Goal: Information Seeking & Learning: Check status

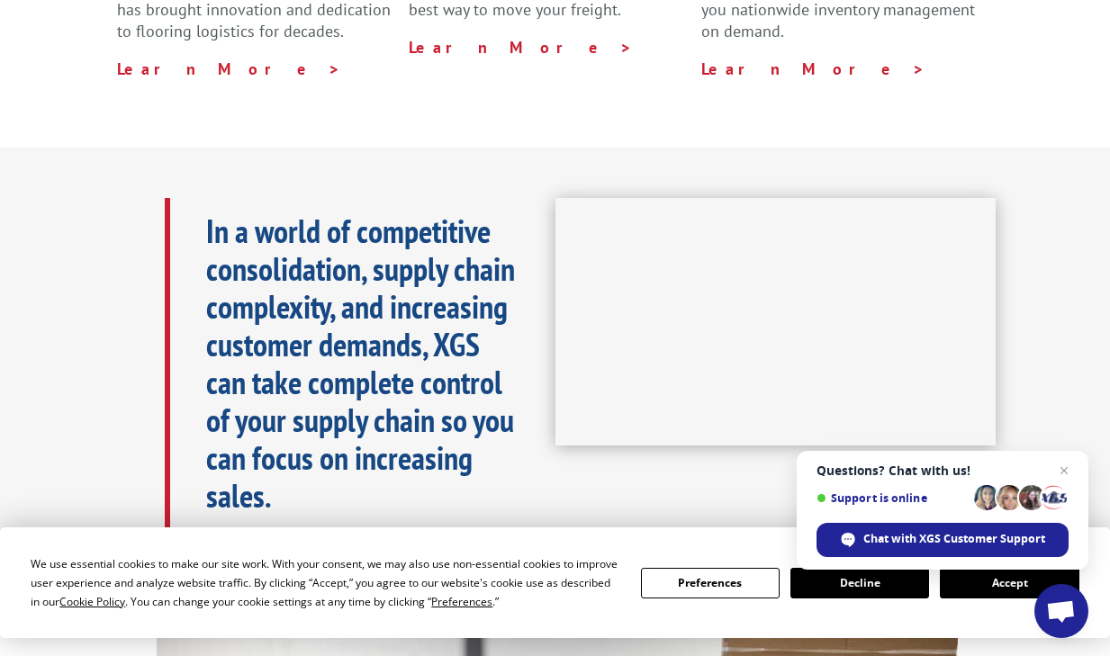
scroll to position [738, 0]
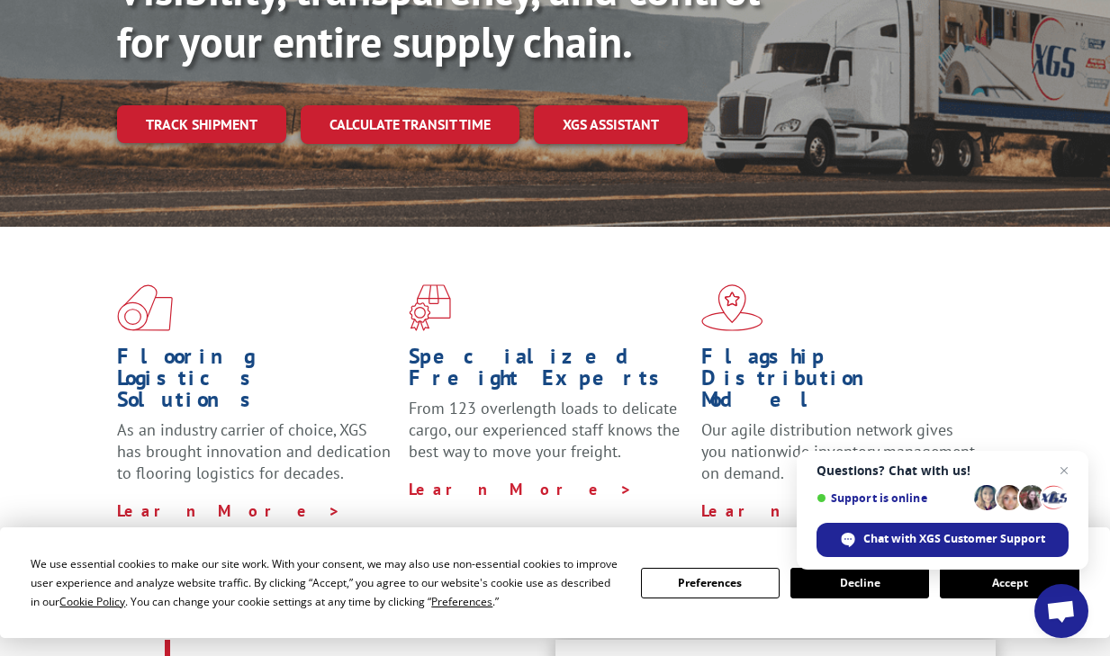
scroll to position [249, 0]
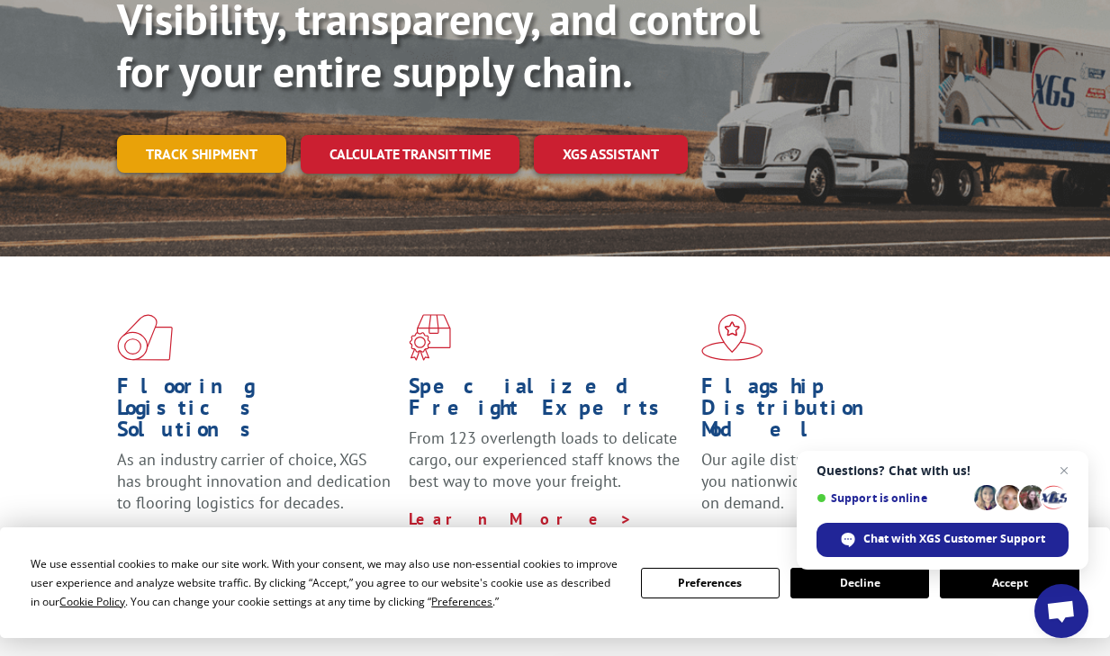
click at [271, 135] on link "Track shipment" at bounding box center [201, 154] width 169 height 38
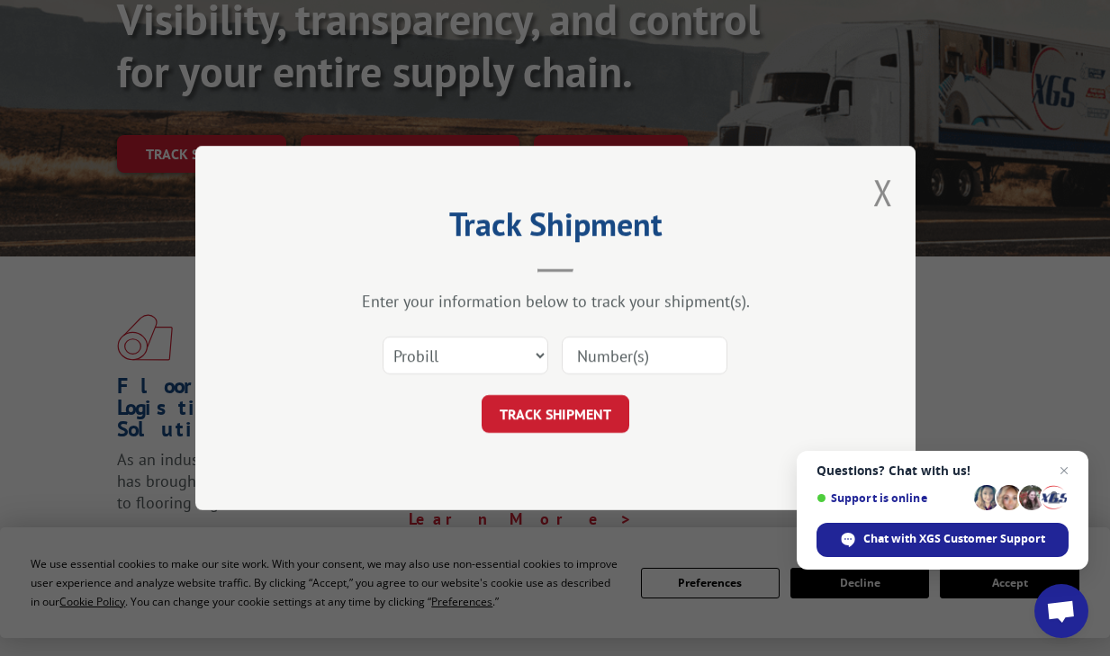
click at [647, 363] on input at bounding box center [645, 356] width 166 height 38
paste input "363330"
type input "363330"
click at [581, 418] on button "TRACK SHIPMENT" at bounding box center [556, 414] width 148 height 38
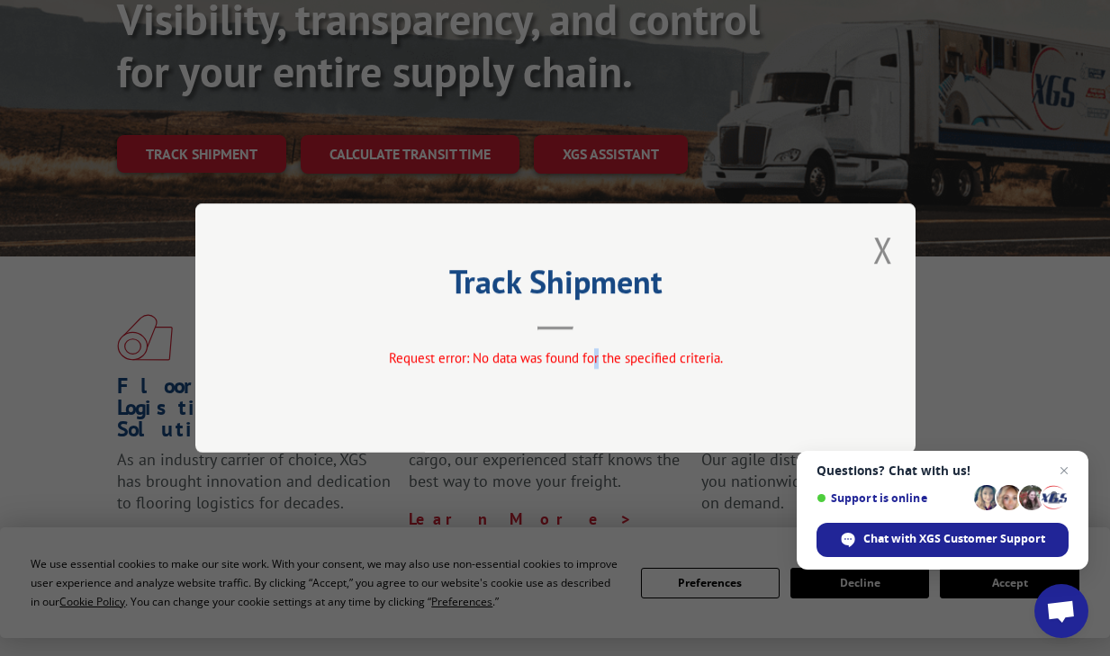
click at [596, 360] on span "Request error: No data was found for the specified criteria." at bounding box center [555, 357] width 334 height 17
click at [874, 261] on button "Close modal" at bounding box center [883, 250] width 20 height 48
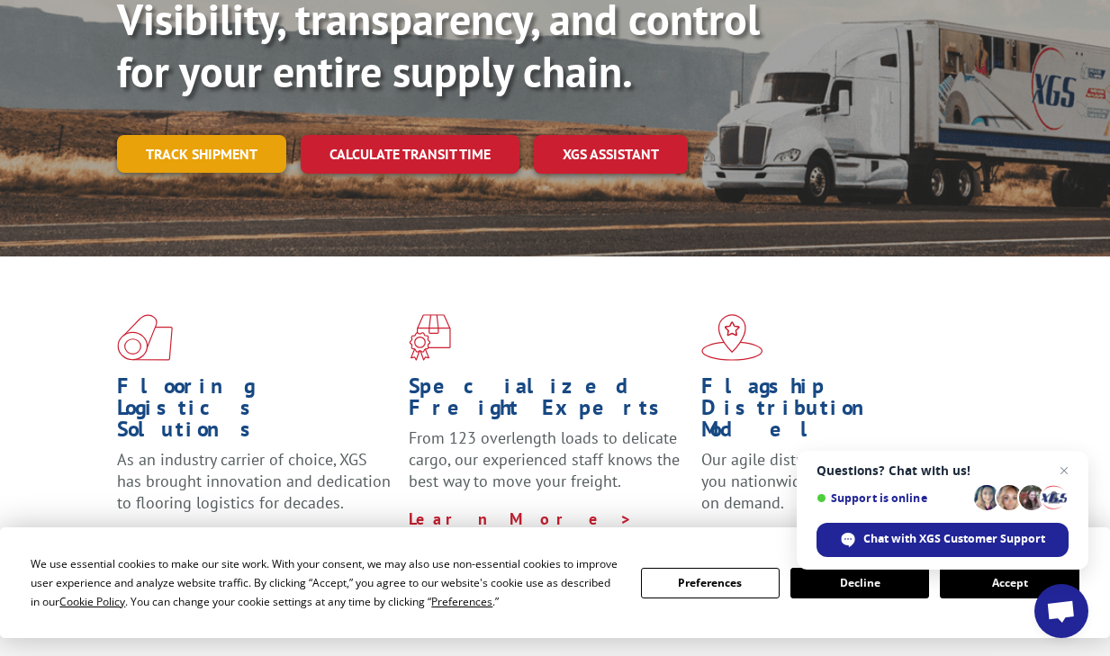
click at [221, 135] on link "Track shipment" at bounding box center [201, 154] width 169 height 38
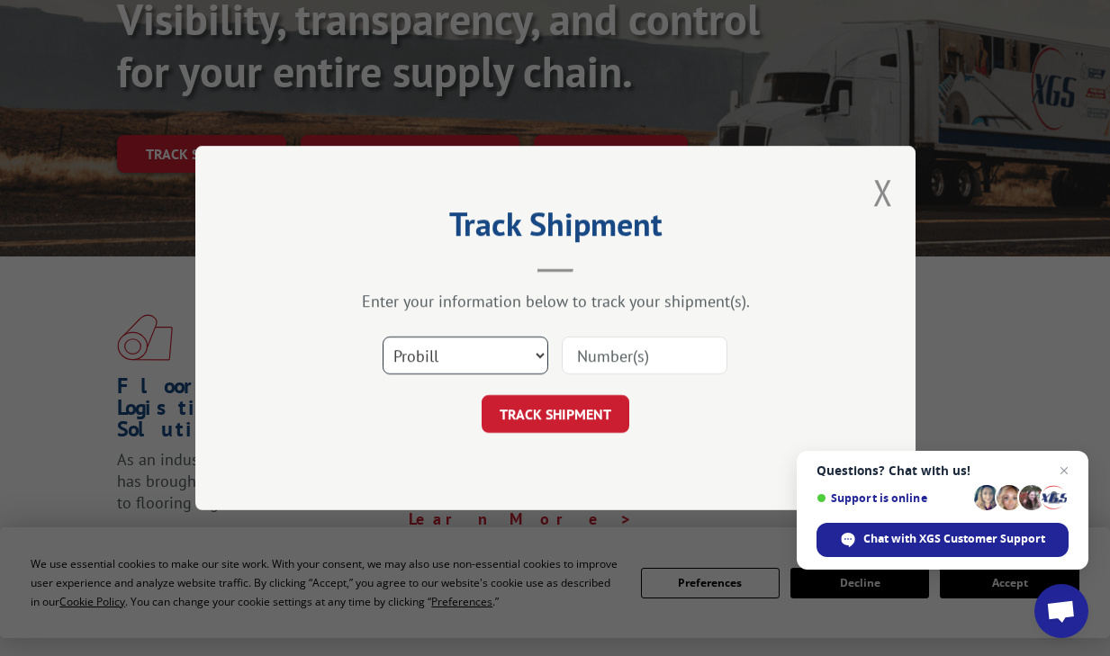
click at [438, 337] on select "Select category... Probill BOL PO" at bounding box center [466, 356] width 166 height 38
select select "po"
click at [383, 337] on select "Select category... Probill BOL PO" at bounding box center [466, 356] width 166 height 38
click at [581, 353] on input at bounding box center [645, 356] width 166 height 38
paste input "363330"
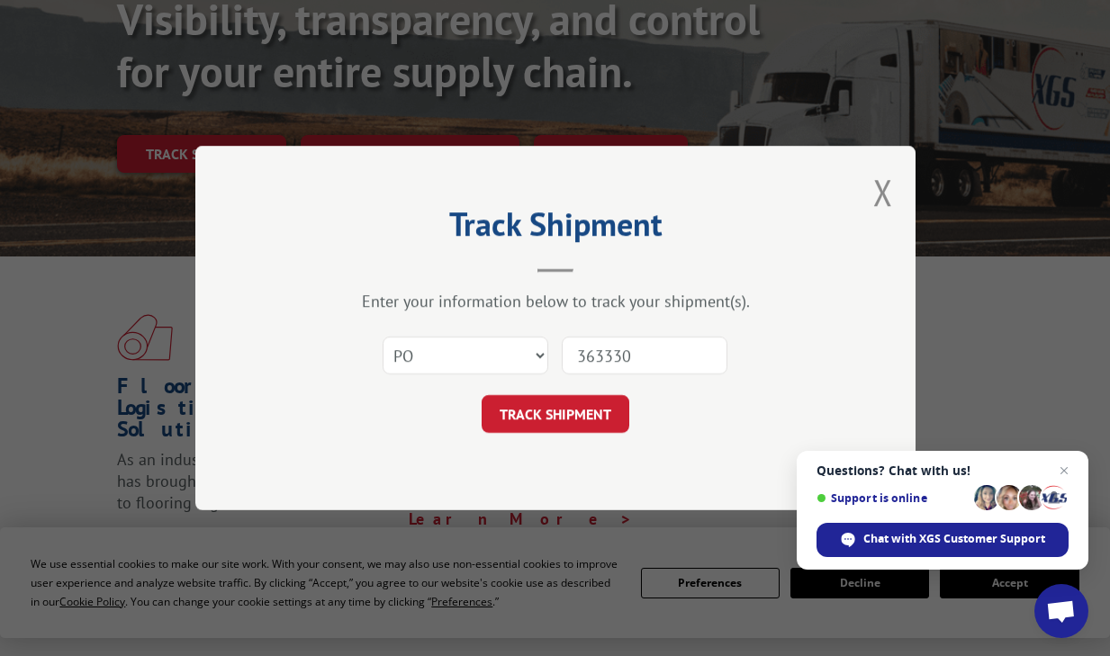
click at [577, 360] on input "363330" at bounding box center [645, 356] width 166 height 38
type input "363330"
click at [562, 411] on button "TRACK SHIPMENT" at bounding box center [556, 414] width 148 height 38
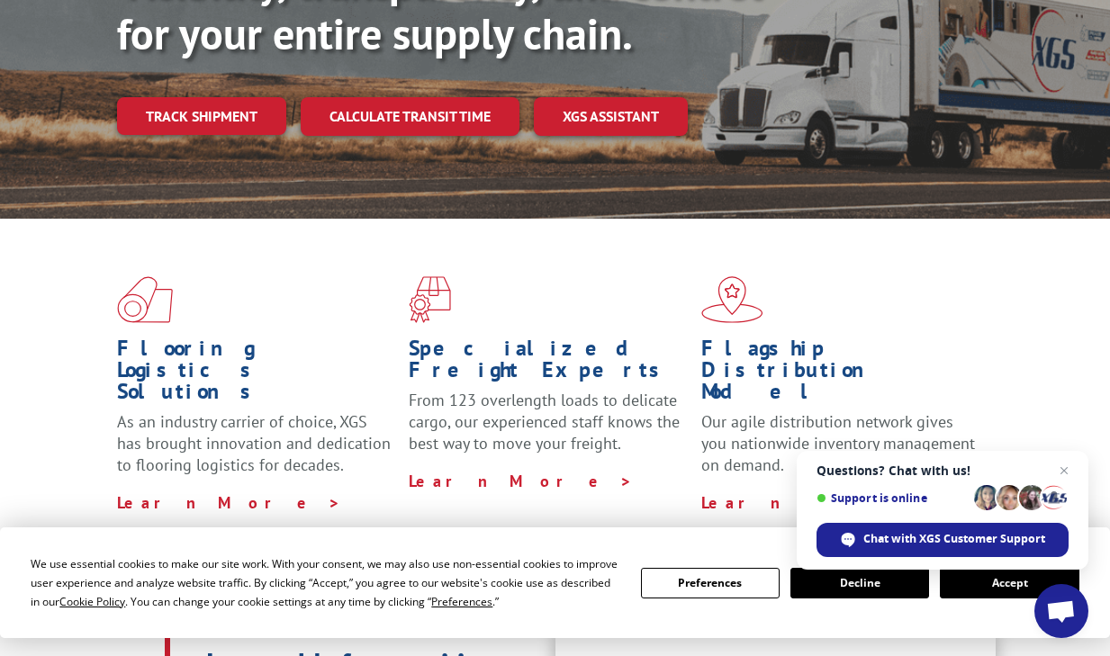
scroll to position [288, 0]
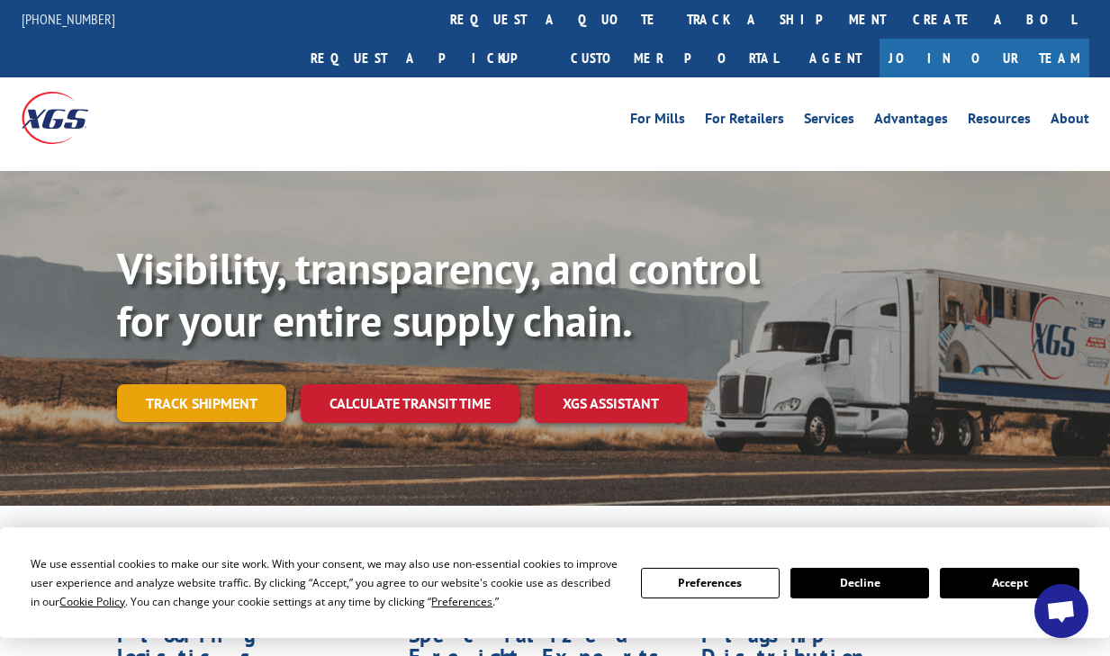
click at [217, 384] on link "Track shipment" at bounding box center [201, 403] width 169 height 38
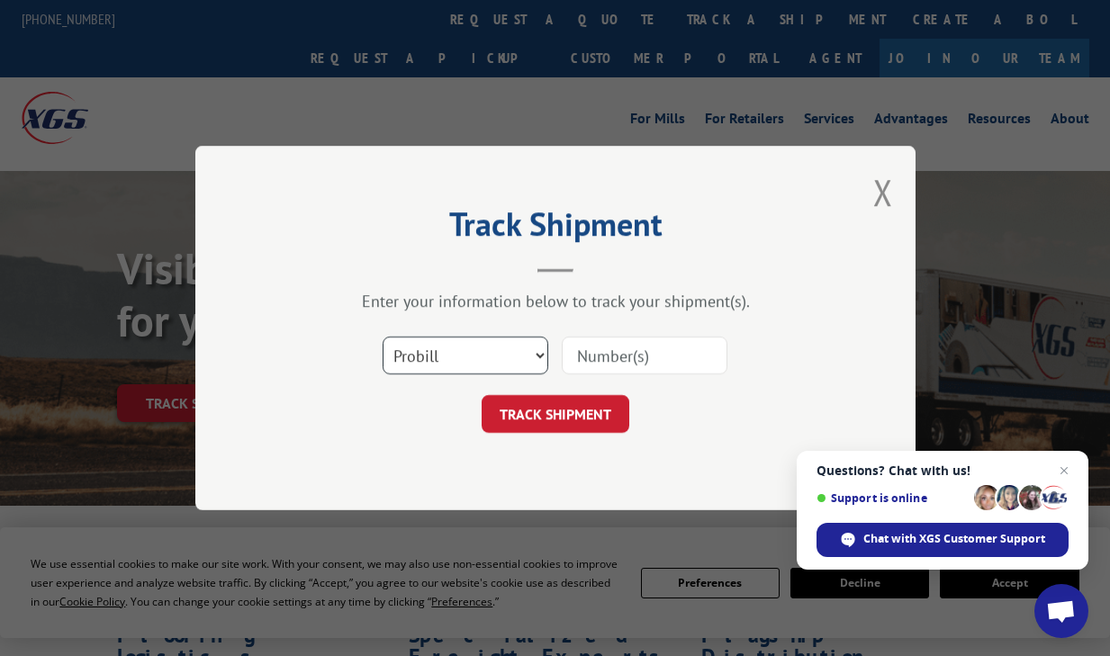
click at [495, 356] on select "Select category... Probill BOL PO" at bounding box center [466, 356] width 166 height 38
select select "po"
click at [383, 337] on select "Select category... Probill BOL PO" at bounding box center [466, 356] width 166 height 38
click at [616, 358] on input at bounding box center [645, 356] width 166 height 38
paste input "5256"
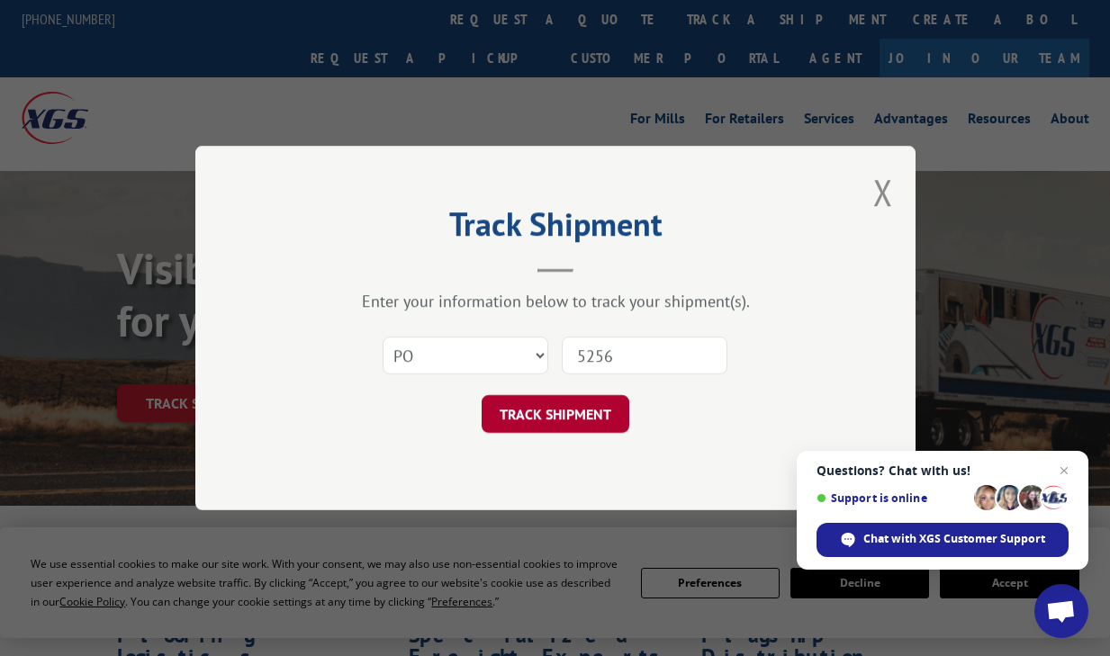
type input "5256"
click at [563, 418] on button "TRACK SHIPMENT" at bounding box center [556, 414] width 148 height 38
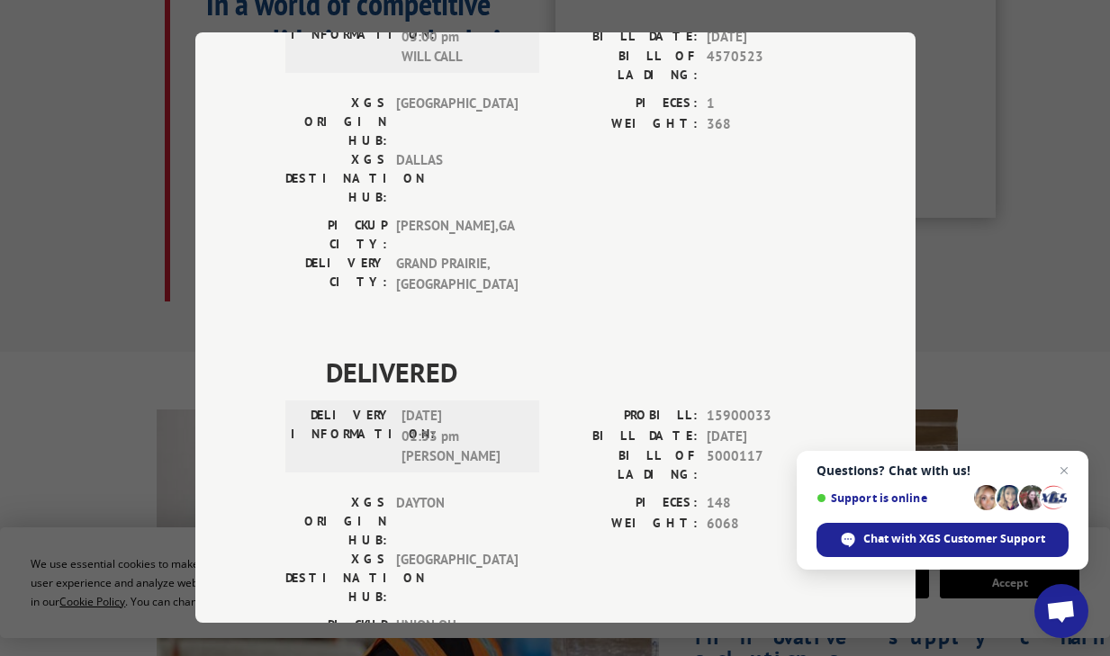
scroll to position [4200, 0]
